Goal: Information Seeking & Learning: Learn about a topic

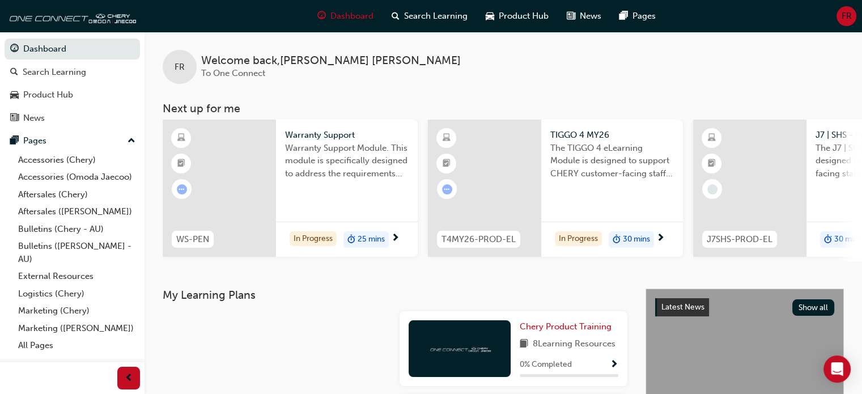
click at [376, 237] on span "25 mins" at bounding box center [370, 239] width 27 height 13
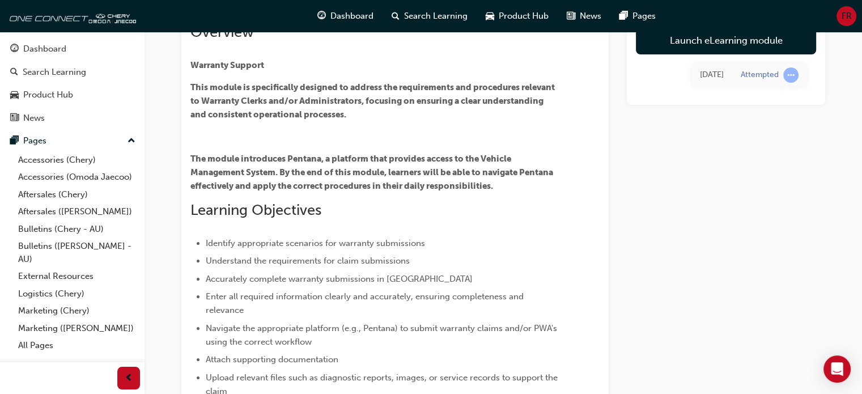
scroll to position [210, 0]
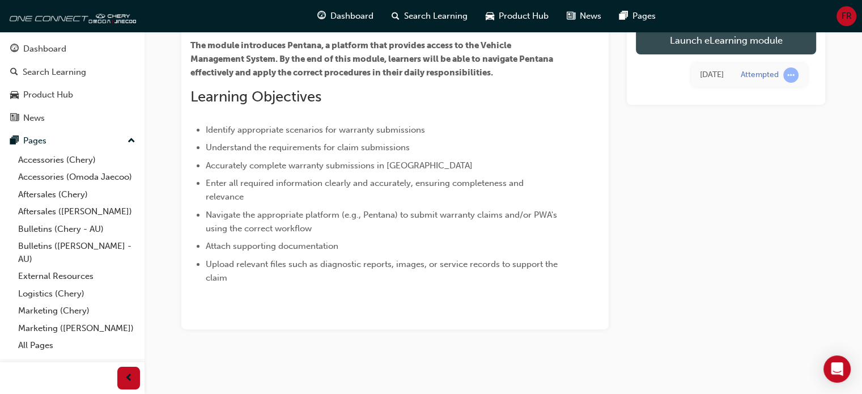
click at [731, 36] on link "Launch eLearning module" at bounding box center [726, 40] width 180 height 28
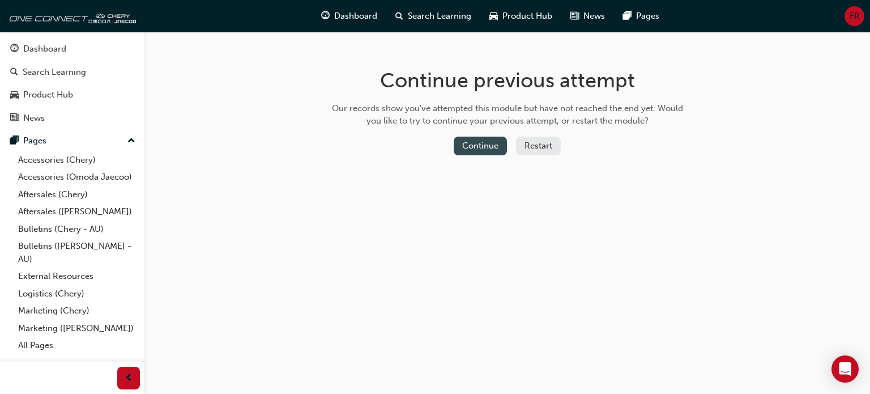
click at [480, 142] on button "Continue" at bounding box center [480, 146] width 53 height 19
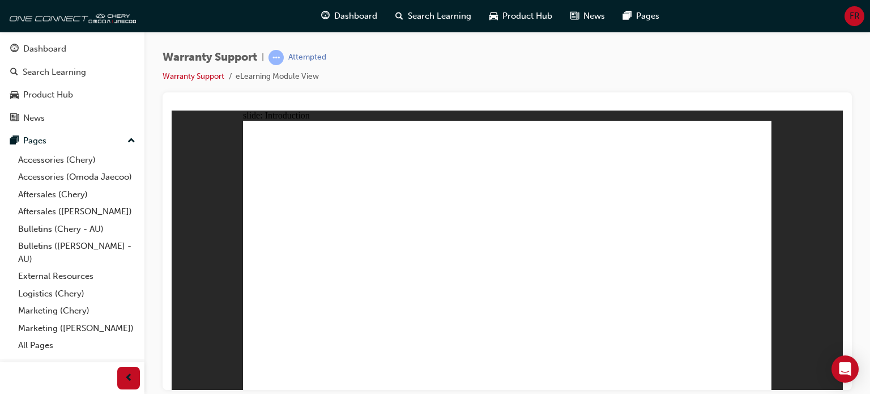
drag, startPoint x: 845, startPoint y: 116, endPoint x: 847, endPoint y: 126, distance: 10.0
click at [847, 131] on div at bounding box center [507, 240] width 689 height 297
drag, startPoint x: 854, startPoint y: 124, endPoint x: 855, endPoint y: 133, distance: 9.2
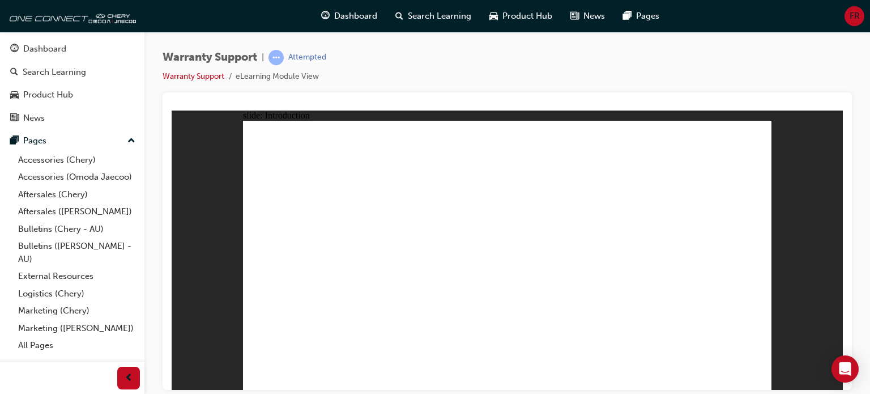
click at [855, 133] on div "Warranty Support | Attempted Warranty Support eLearning Module View" at bounding box center [507, 199] width 726 height 334
drag, startPoint x: 856, startPoint y: 159, endPoint x: 861, endPoint y: 188, distance: 29.8
click at [856, 168] on div "Warranty Support | Attempted Warranty Support eLearning Module View" at bounding box center [507, 199] width 726 height 334
click at [846, 373] on icon "Open Intercom Messenger" at bounding box center [844, 368] width 13 height 15
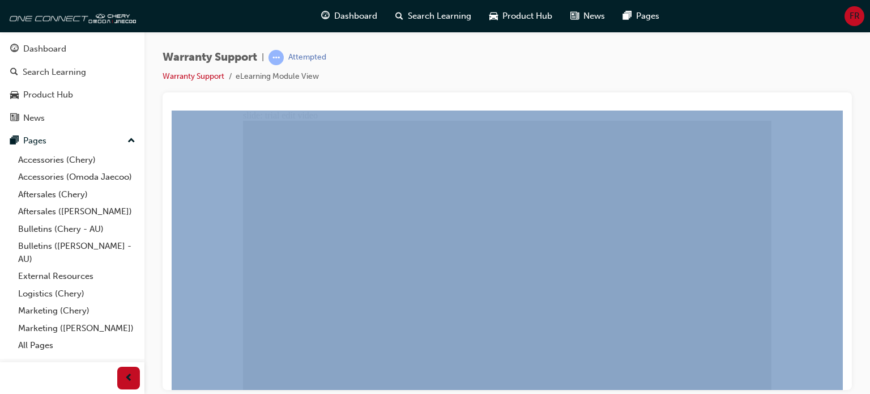
click at [172, 105] on div at bounding box center [507, 105] width 671 height 9
click at [174, 101] on div at bounding box center [507, 105] width 671 height 9
click at [845, 98] on div at bounding box center [507, 240] width 689 height 297
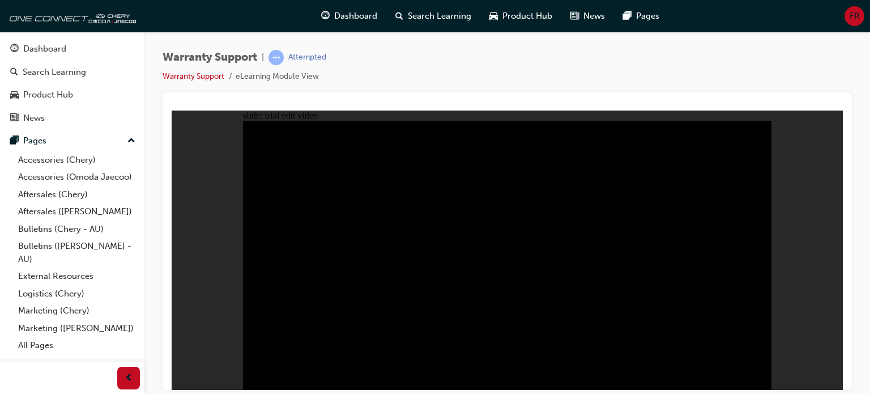
click at [825, 252] on div "slide: trial edit video Rectangle 1 VIN NUMBER ENQUIRY AND VEHICLE DATA OVERVIE…" at bounding box center [507, 250] width 671 height 280
click at [170, 97] on div at bounding box center [507, 240] width 689 height 297
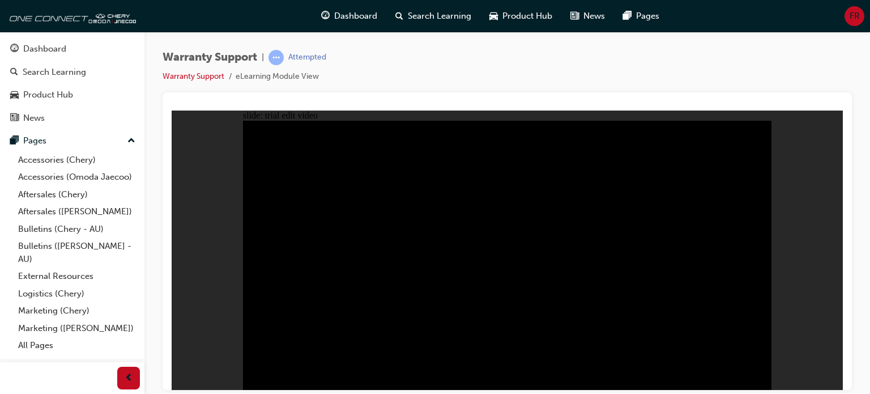
click at [226, 102] on div at bounding box center [507, 105] width 671 height 9
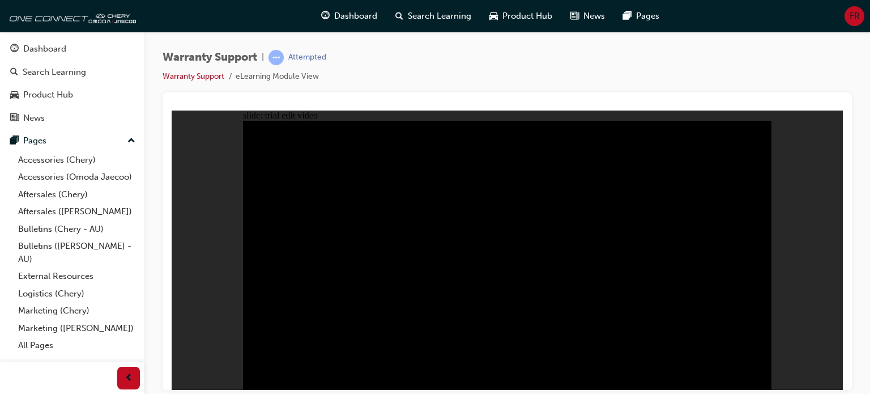
click at [178, 93] on div at bounding box center [507, 240] width 689 height 297
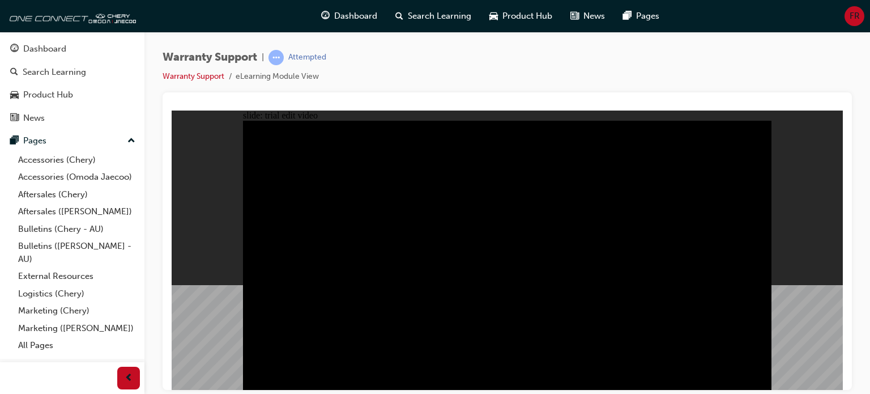
click at [168, 101] on div at bounding box center [507, 240] width 689 height 297
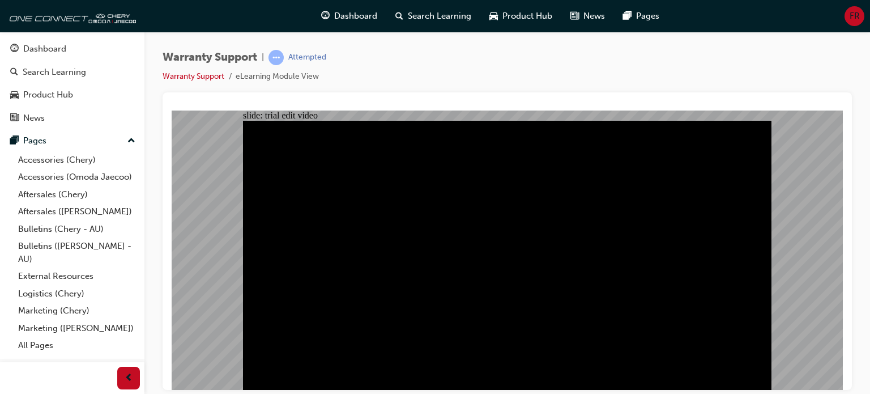
click at [686, 67] on div "Warranty Support | Attempted Warranty Support eLearning Module View" at bounding box center [507, 71] width 689 height 42
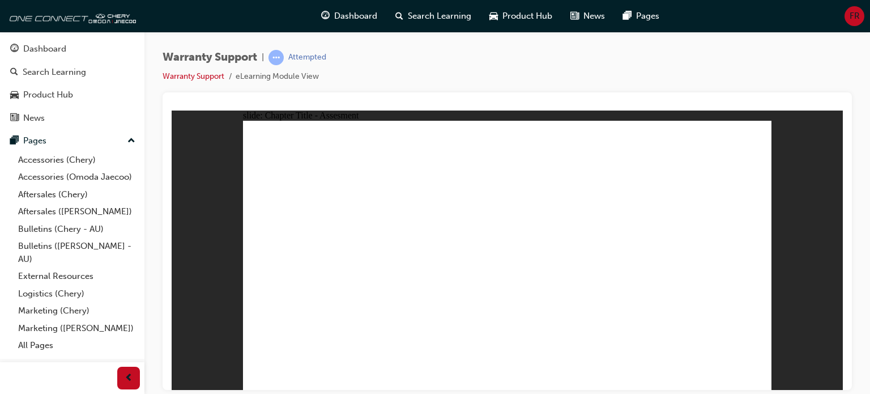
radio input "true"
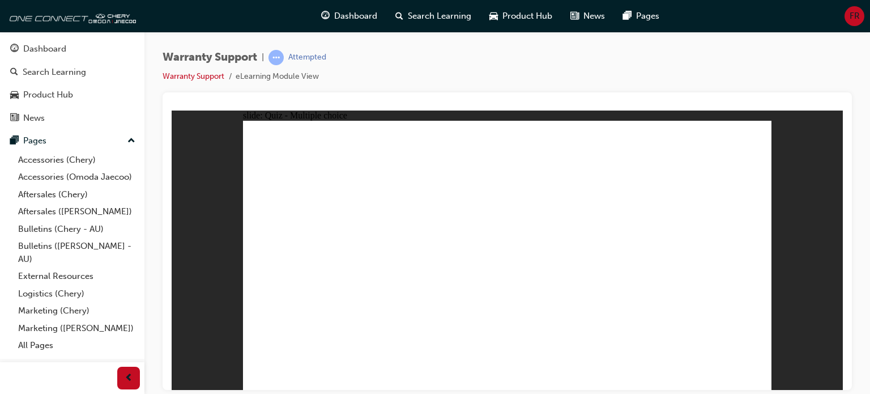
radio input "true"
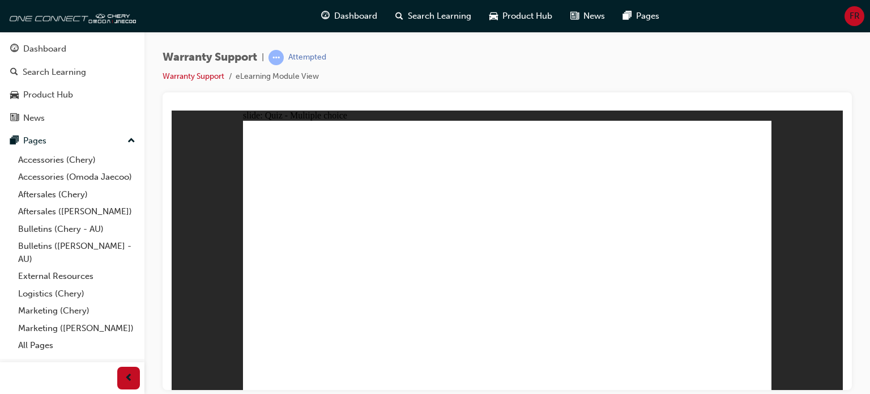
radio input "true"
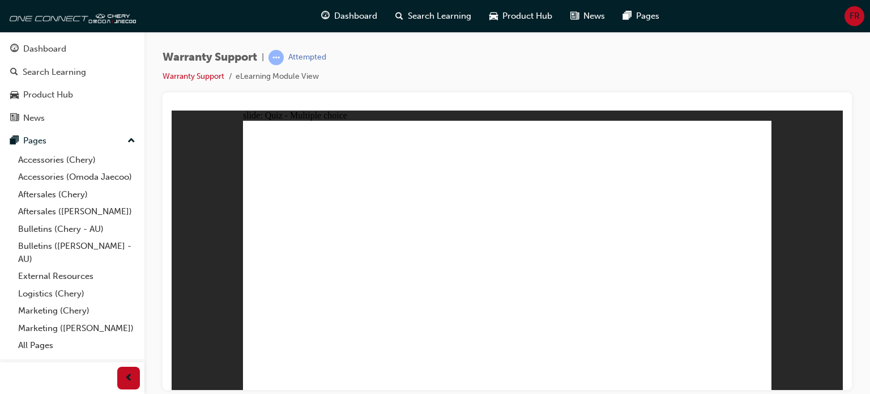
radio input "true"
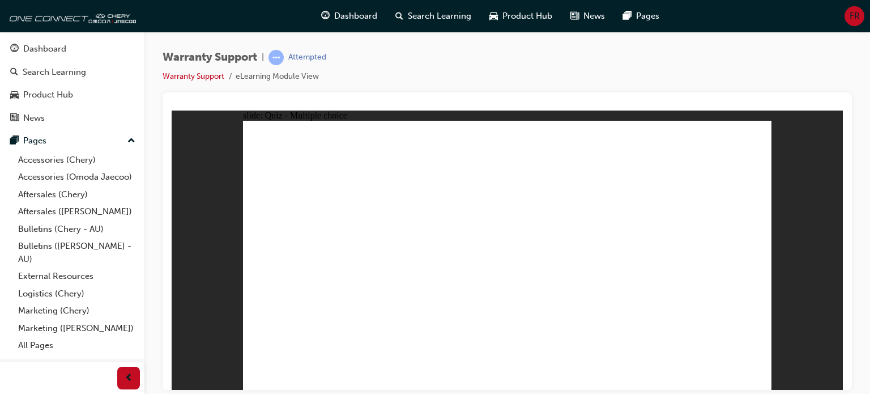
radio input "true"
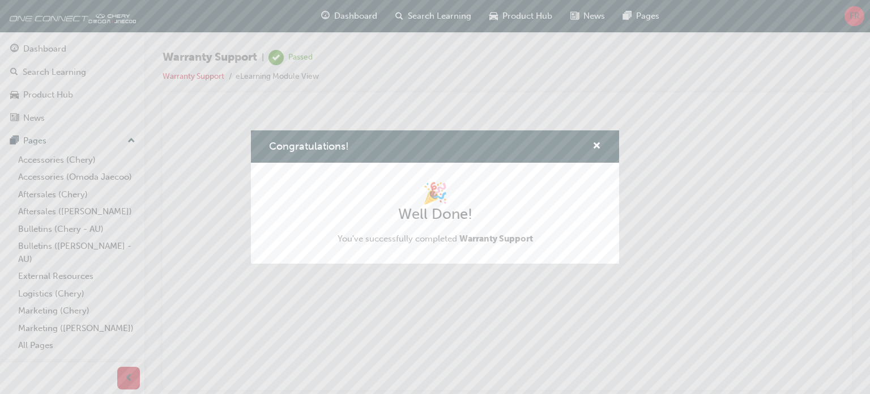
click at [670, 136] on div "Congratulations! 🎉 Well Done! You've successfully completed Warranty Support" at bounding box center [435, 197] width 870 height 394
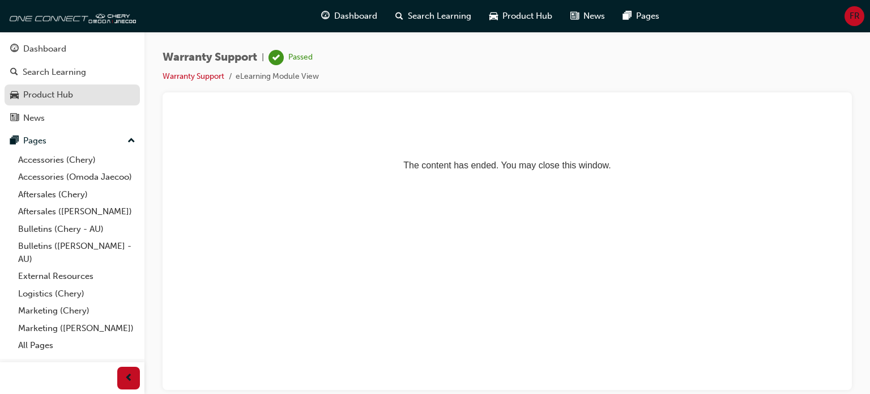
click at [70, 92] on div "Product Hub" at bounding box center [48, 94] width 50 height 13
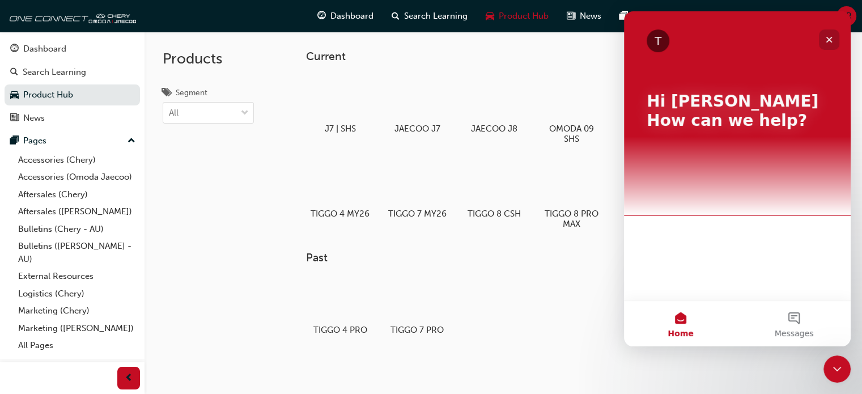
click at [829, 37] on icon "Close" at bounding box center [828, 39] width 9 height 9
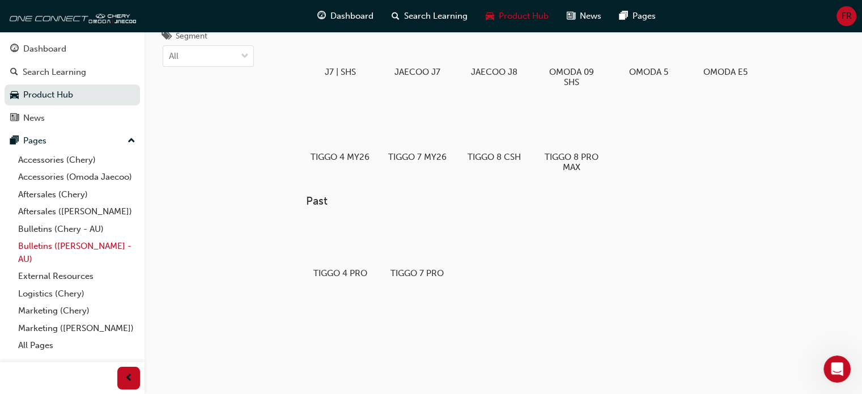
scroll to position [60, 0]
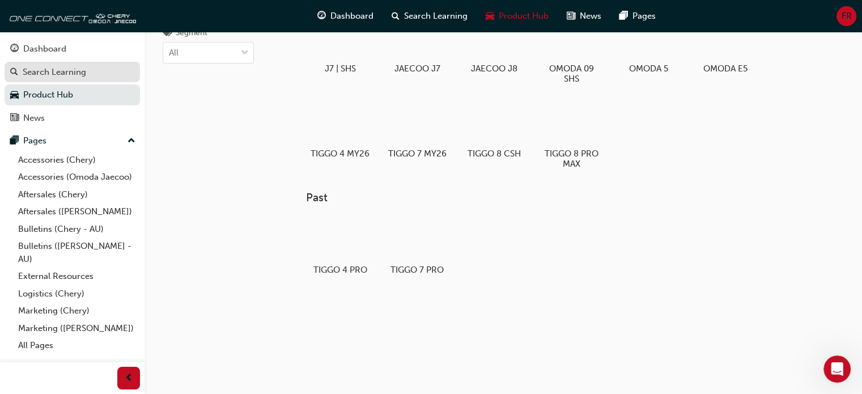
click at [76, 71] on div "Search Learning" at bounding box center [54, 72] width 63 height 13
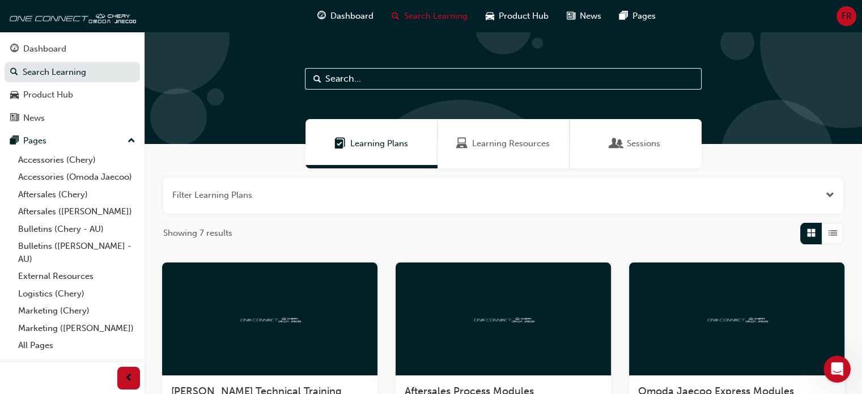
click at [474, 140] on span "Learning Resources" at bounding box center [511, 143] width 78 height 13
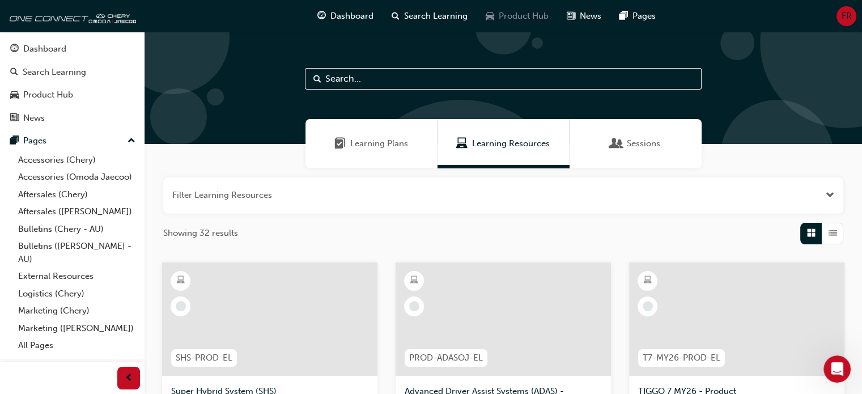
click at [504, 17] on span "Product Hub" at bounding box center [523, 16] width 50 height 13
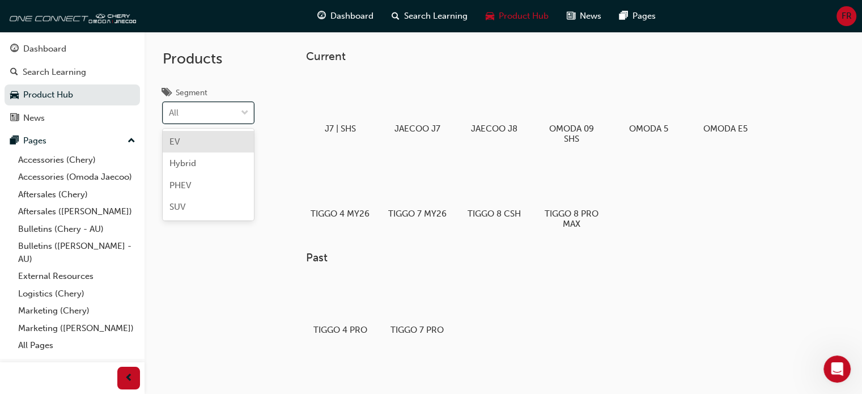
click at [244, 110] on span "down-icon" at bounding box center [245, 113] width 8 height 15
click at [170, 110] on input "Segment option EV focused, 1 of 4. 4 results available. Use Up and Down to choo…" at bounding box center [169, 113] width 1 height 10
click at [244, 110] on span "down-icon" at bounding box center [245, 113] width 8 height 15
click at [170, 110] on input "Segment option EV focused, 1 of 4. 4 results available. Use Up and Down to choo…" at bounding box center [169, 113] width 1 height 10
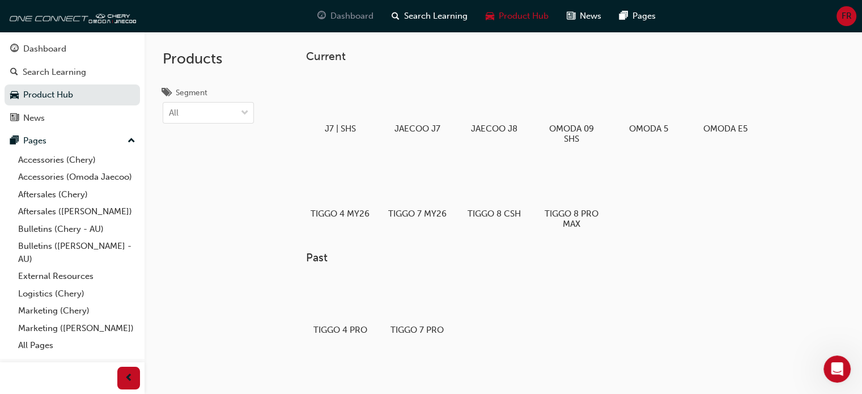
click at [361, 16] on span "Dashboard" at bounding box center [351, 16] width 43 height 13
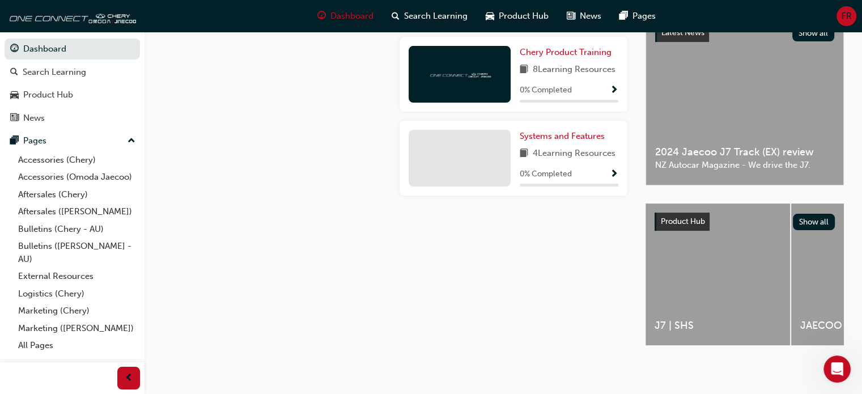
scroll to position [112, 0]
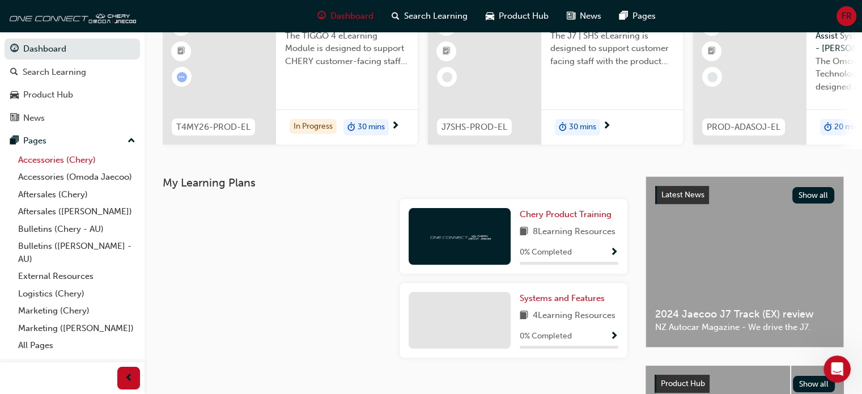
click at [68, 158] on link "Accessories (Chery)" at bounding box center [77, 160] width 126 height 18
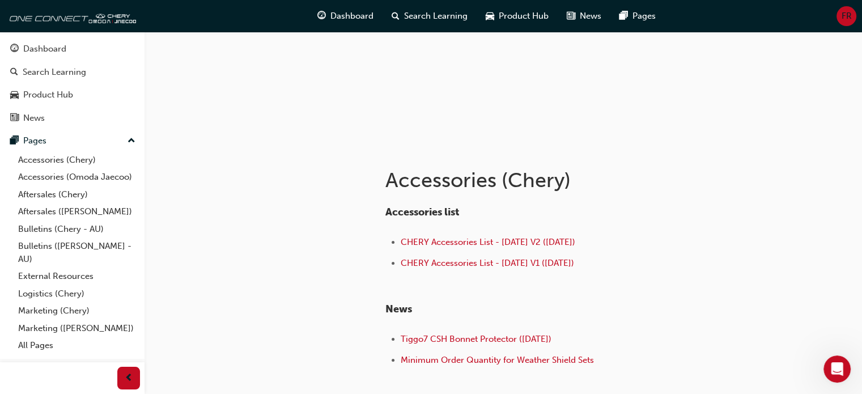
scroll to position [57, 0]
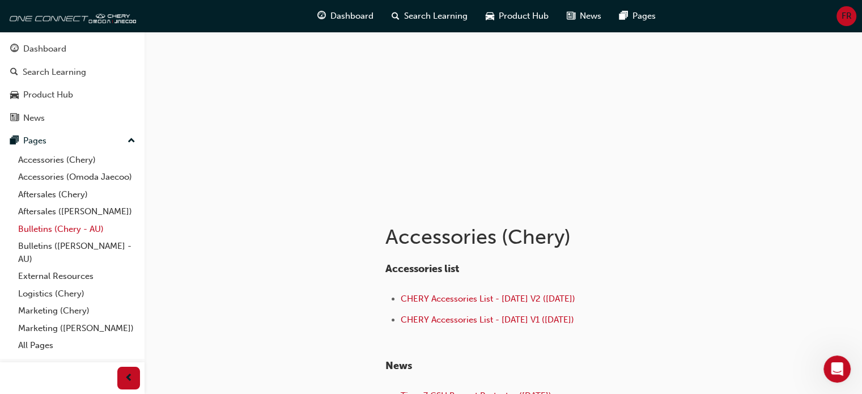
click at [88, 228] on link "Bulletins (Chery - AU)" at bounding box center [77, 229] width 126 height 18
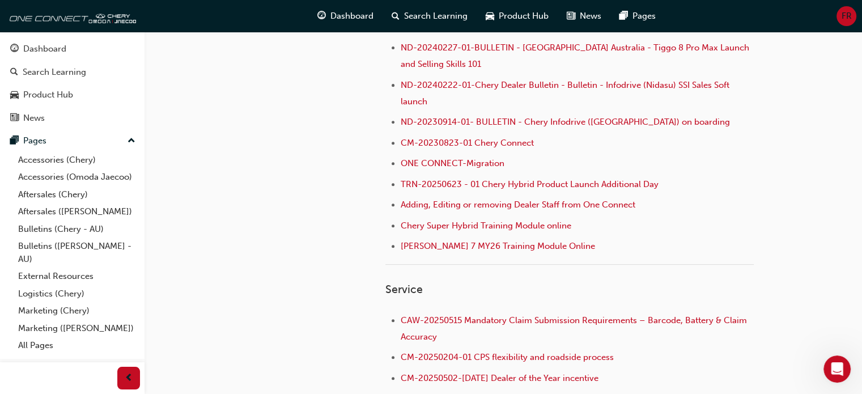
scroll to position [170, 0]
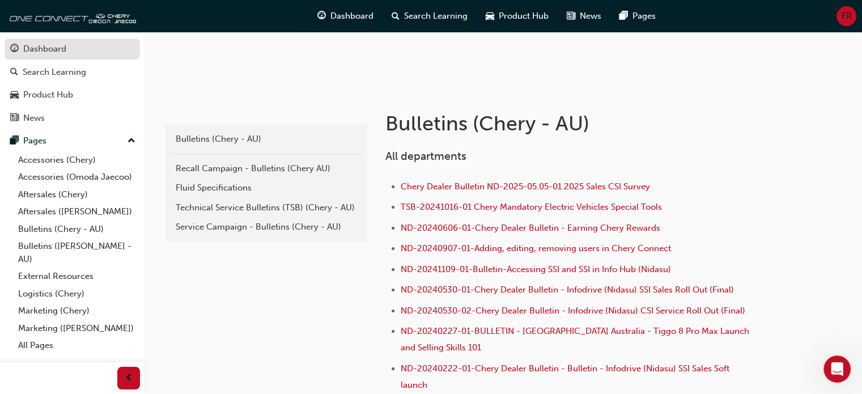
click at [70, 47] on div "Dashboard" at bounding box center [72, 49] width 124 height 14
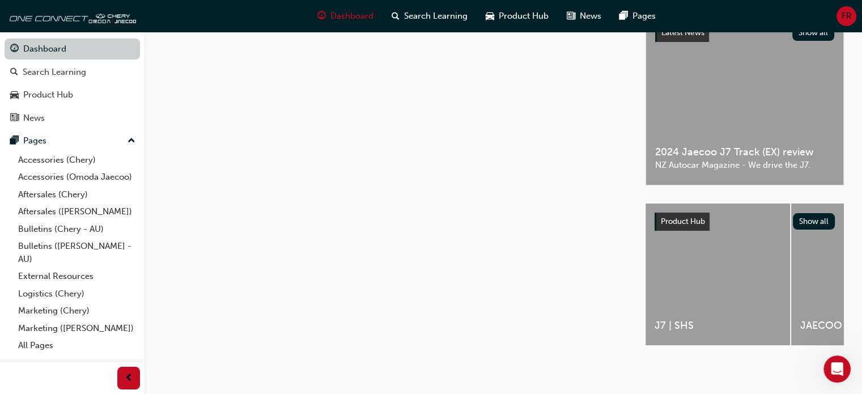
scroll to position [170, 0]
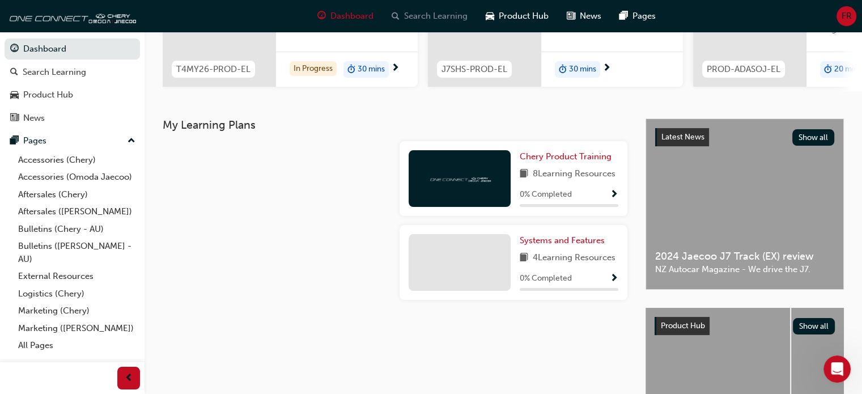
click at [396, 13] on span "search-icon" at bounding box center [395, 16] width 8 height 14
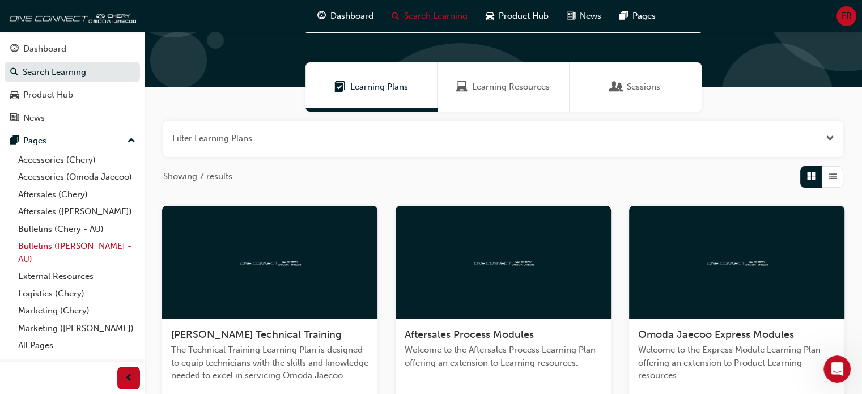
scroll to position [113, 0]
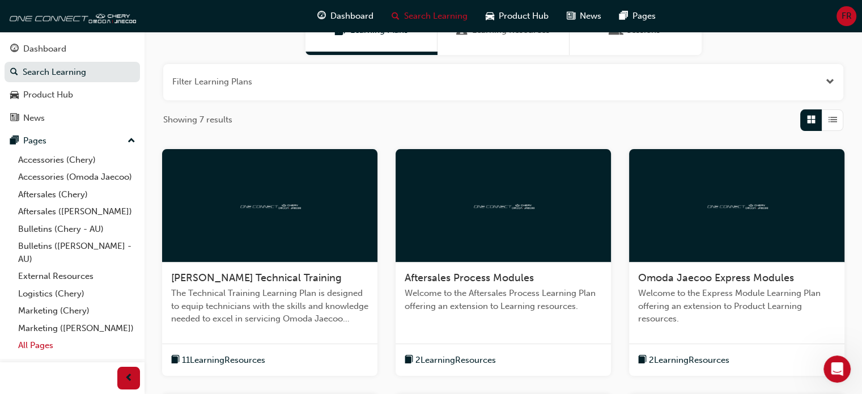
click at [40, 346] on link "All Pages" at bounding box center [77, 345] width 126 height 18
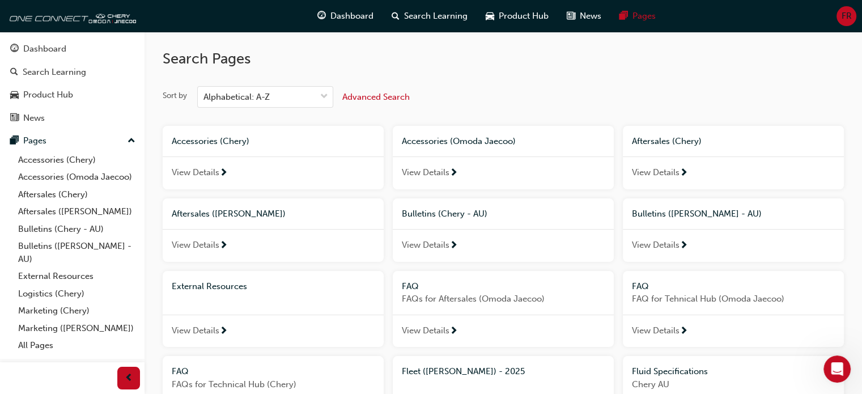
click at [840, 20] on div "FR" at bounding box center [846, 16] width 20 height 20
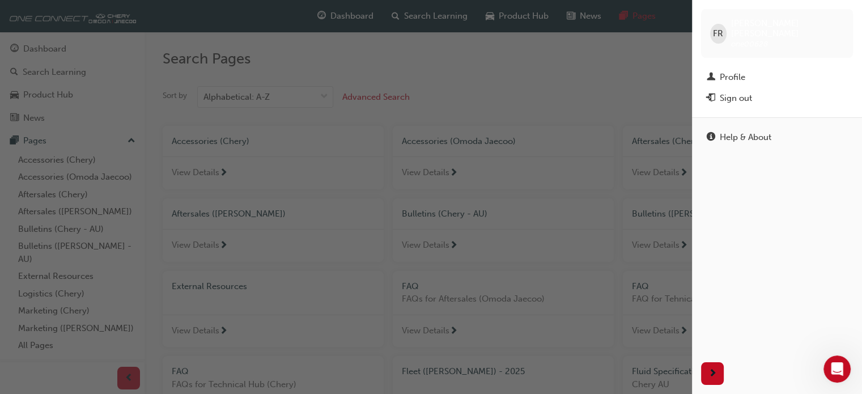
click at [103, 19] on div "button" at bounding box center [346, 197] width 692 height 394
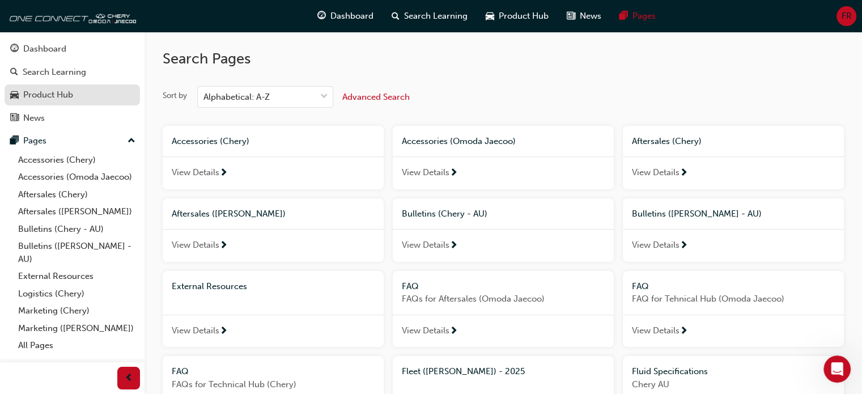
click at [59, 96] on div "Product Hub" at bounding box center [48, 94] width 50 height 13
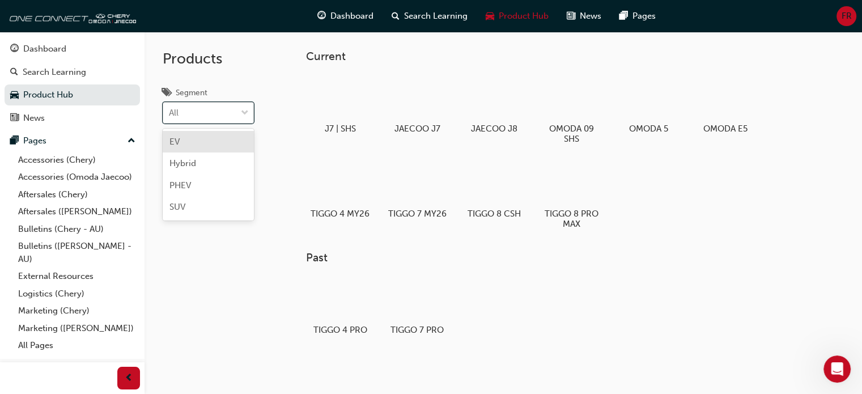
click at [247, 110] on span "down-icon" at bounding box center [245, 113] width 8 height 15
click at [170, 110] on input "Segment option EV focused, 1 of 4. 4 results available. Use Up and Down to choo…" at bounding box center [169, 113] width 1 height 10
click at [247, 110] on span "down-icon" at bounding box center [245, 113] width 8 height 15
click at [170, 110] on input "Segment 0 results available. Select is focused ,type to refine list, press Down…" at bounding box center [169, 113] width 1 height 10
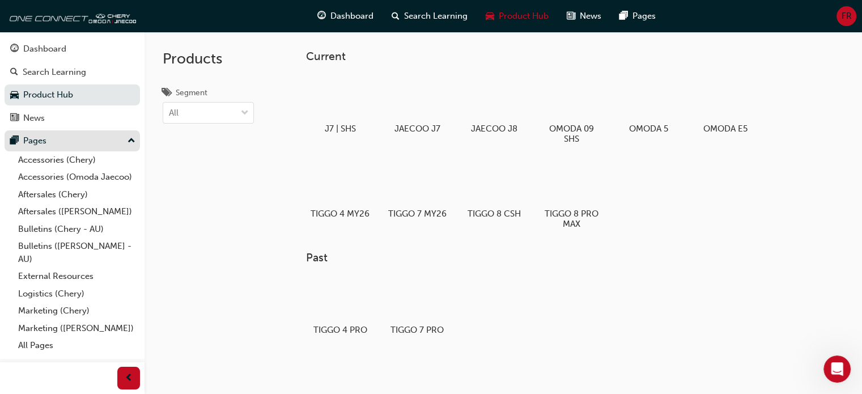
click at [52, 138] on div "Pages" at bounding box center [72, 141] width 124 height 14
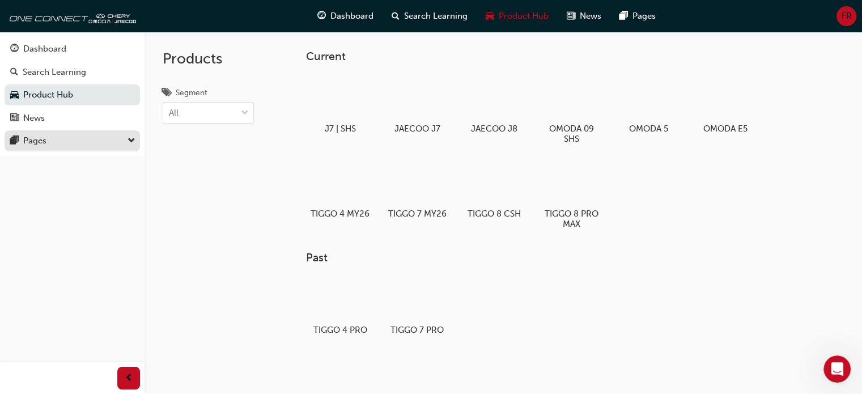
click at [52, 138] on div "Pages" at bounding box center [72, 141] width 124 height 14
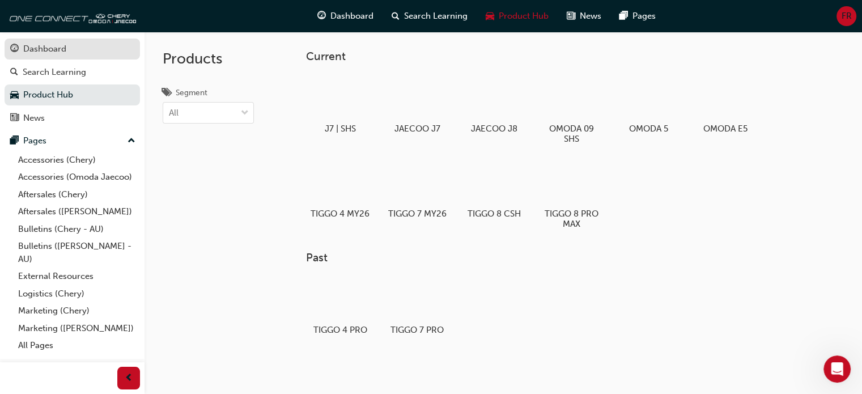
click at [63, 45] on div "Dashboard" at bounding box center [44, 48] width 43 height 13
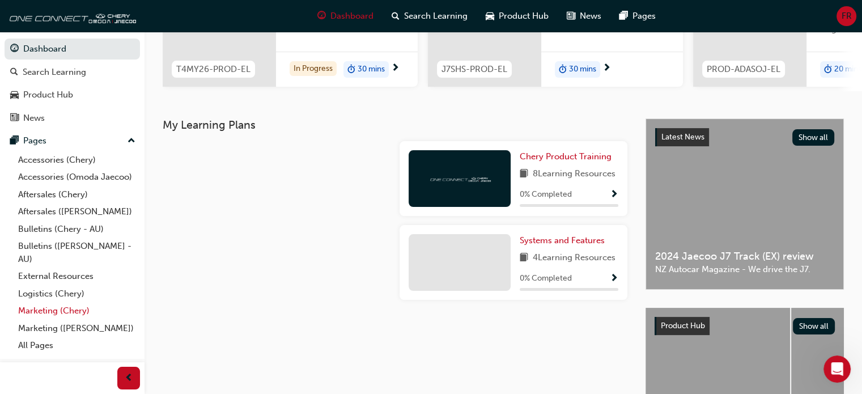
scroll to position [227, 0]
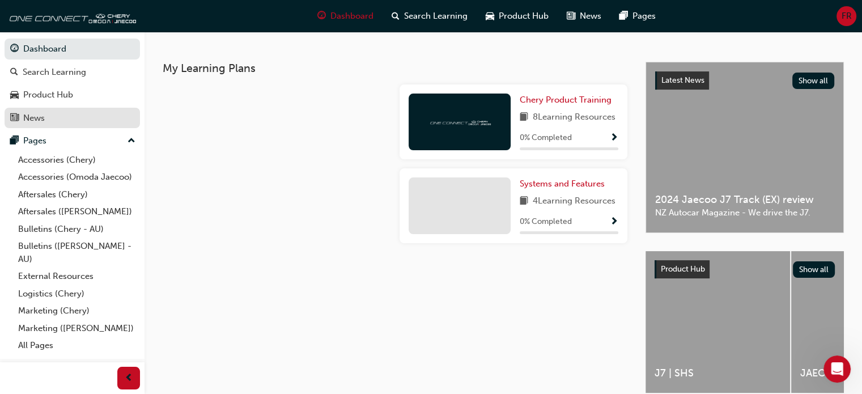
click at [57, 118] on div "News" at bounding box center [72, 118] width 124 height 14
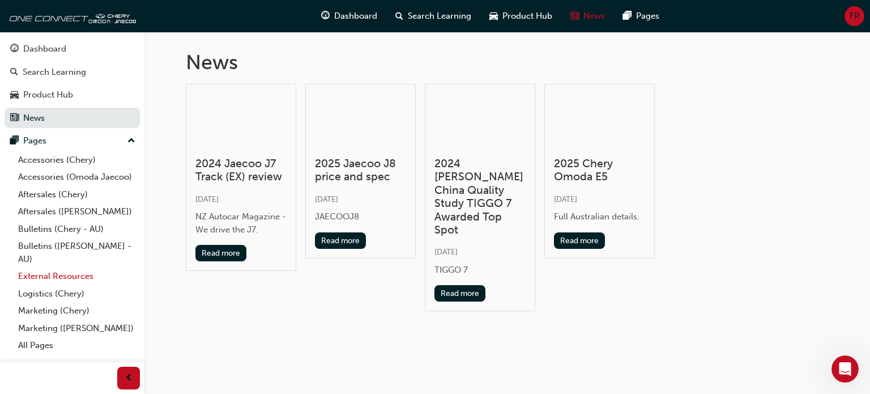
click at [91, 276] on link "External Resources" at bounding box center [77, 276] width 126 height 18
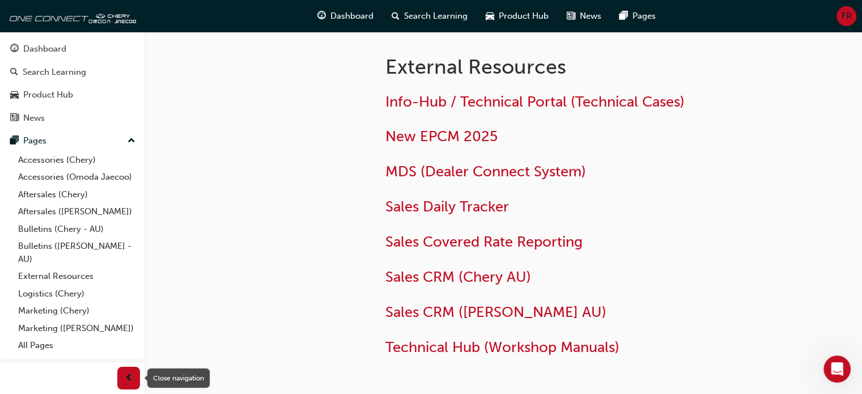
scroll to position [80, 0]
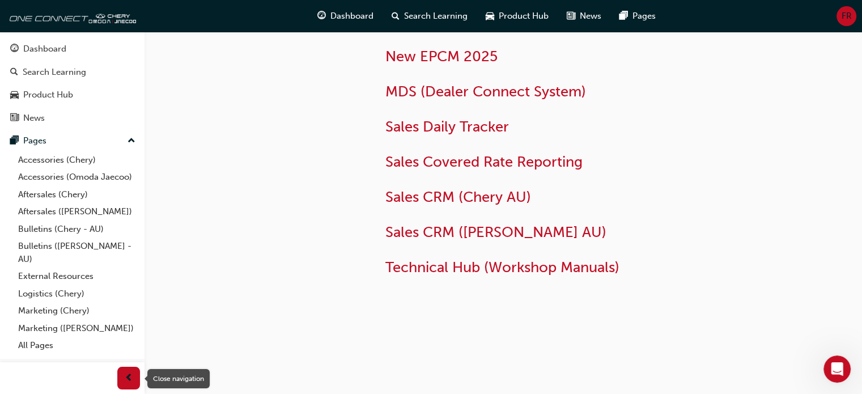
click at [127, 376] on span "prev-icon" at bounding box center [129, 378] width 8 height 14
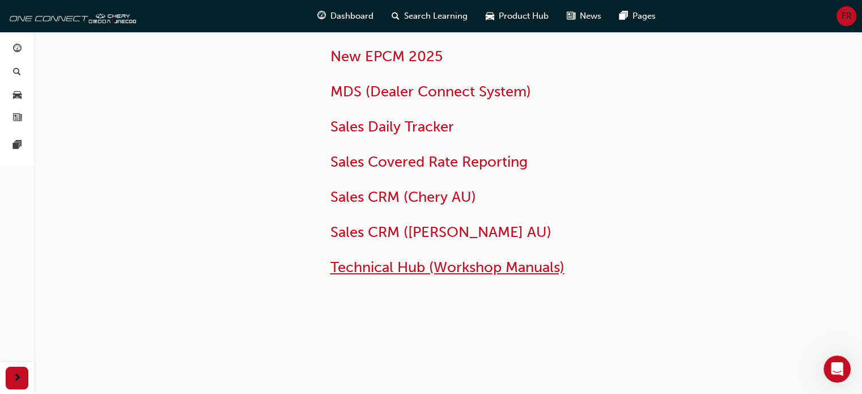
click at [436, 270] on span "Technical Hub (Workshop Manuals)" at bounding box center [447, 267] width 234 height 18
click at [416, 265] on span "Technical Hub (Workshop Manuals)" at bounding box center [447, 267] width 234 height 18
click at [425, 54] on span "New EPCM 2025" at bounding box center [386, 57] width 112 height 18
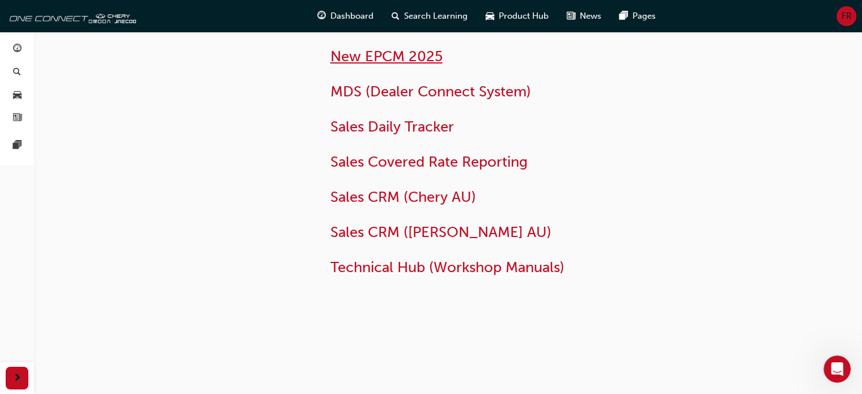
click at [425, 54] on span "New EPCM 2025" at bounding box center [386, 57] width 112 height 18
click at [19, 144] on span "pages-icon" at bounding box center [17, 145] width 8 height 10
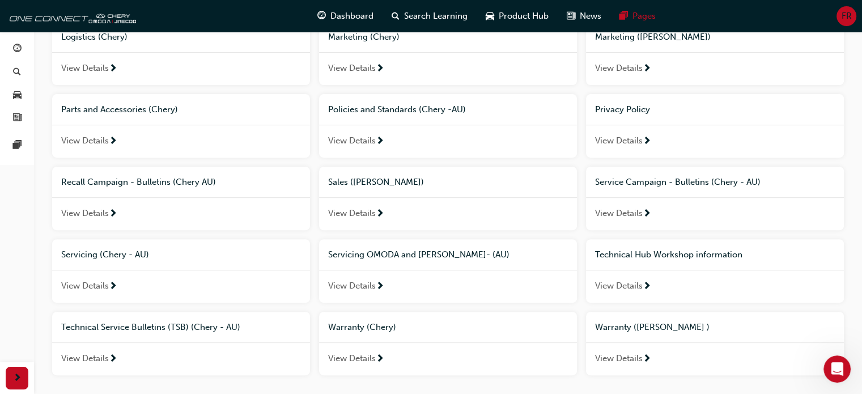
scroll to position [475, 0]
